Goal: Transaction & Acquisition: Purchase product/service

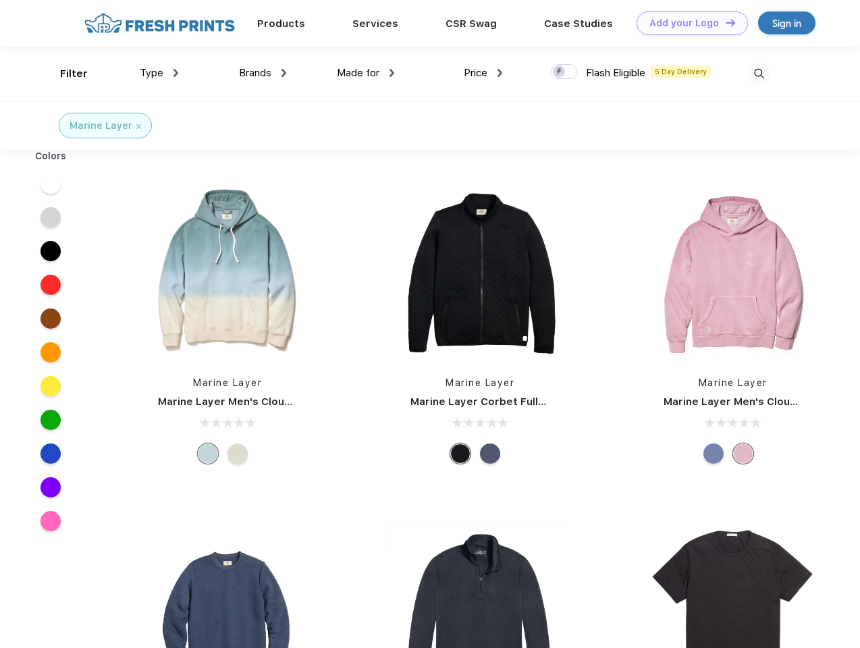
click at [687, 23] on link "Add your Logo Design Tool" at bounding box center [692, 23] width 111 height 24
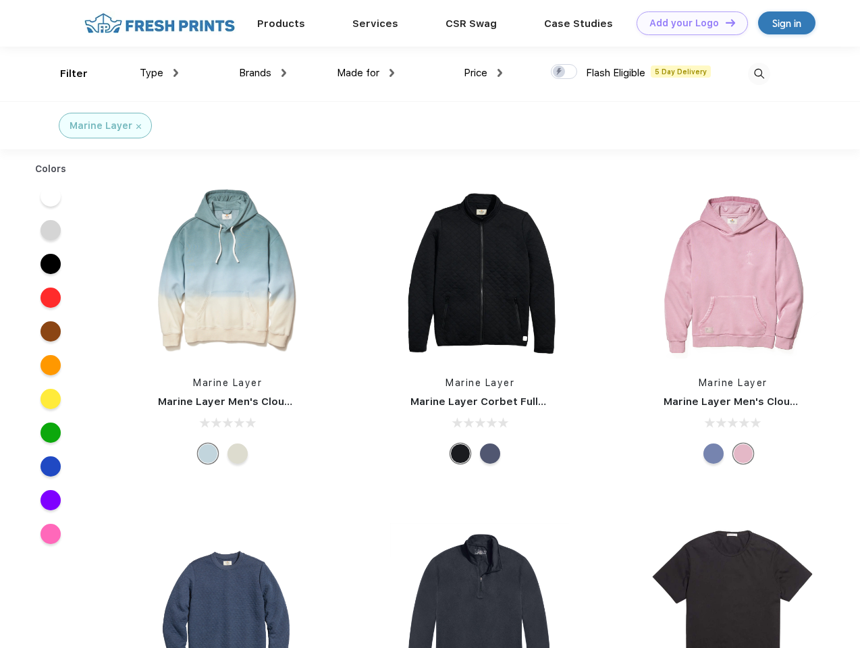
click at [0, 0] on div "Design Tool" at bounding box center [0, 0] width 0 height 0
click at [724, 22] on link "Add your Logo Design Tool" at bounding box center [692, 23] width 111 height 24
click at [65, 74] on div "Filter" at bounding box center [74, 74] width 28 height 16
click at [159, 73] on span "Type" at bounding box center [152, 73] width 24 height 12
click at [263, 73] on span "Brands" at bounding box center [255, 73] width 32 height 12
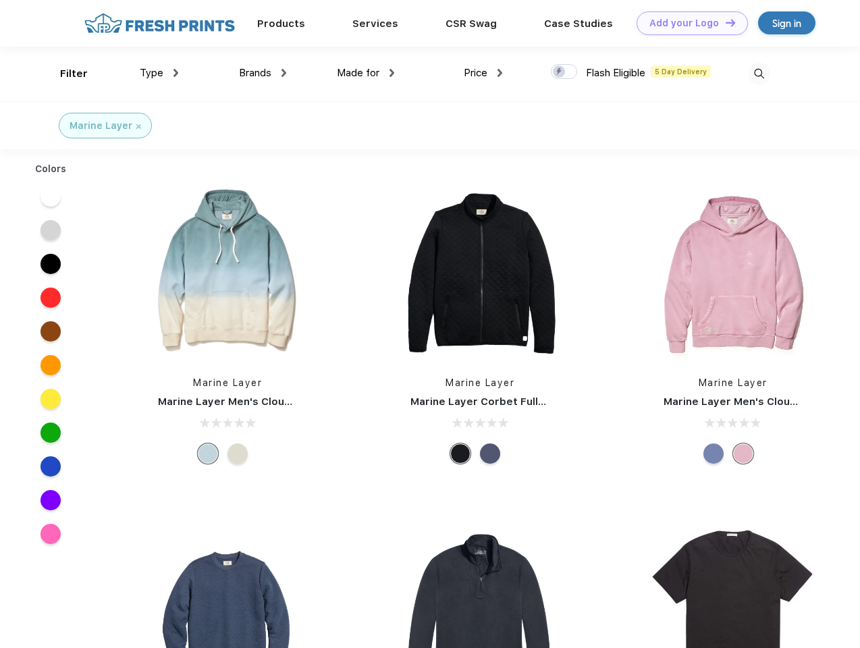
click at [366, 73] on span "Made for" at bounding box center [358, 73] width 43 height 12
click at [483, 73] on span "Price" at bounding box center [476, 73] width 24 height 12
click at [564, 72] on div at bounding box center [564, 71] width 26 height 15
click at [560, 72] on input "checkbox" at bounding box center [555, 67] width 9 height 9
click at [759, 74] on img at bounding box center [759, 74] width 22 height 22
